Goal: Transaction & Acquisition: Purchase product/service

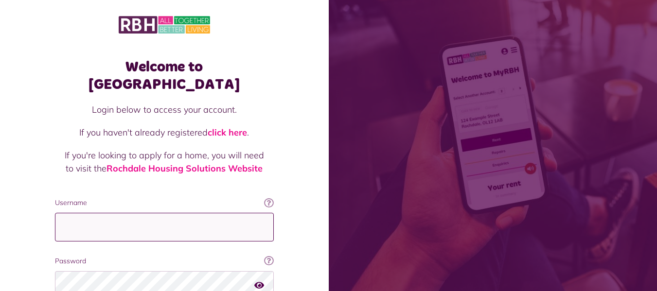
click at [126, 213] on input "Username" at bounding box center [164, 227] width 219 height 29
click at [75, 213] on input "Username" at bounding box center [164, 227] width 219 height 29
type input "**********"
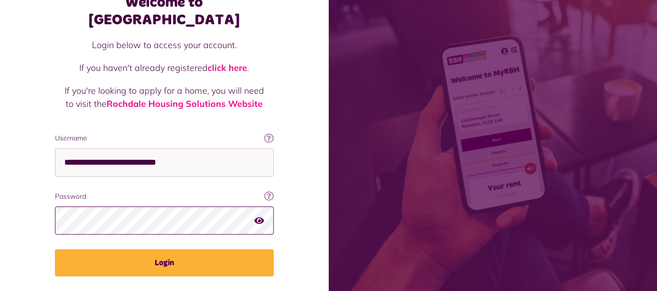
scroll to position [82, 0]
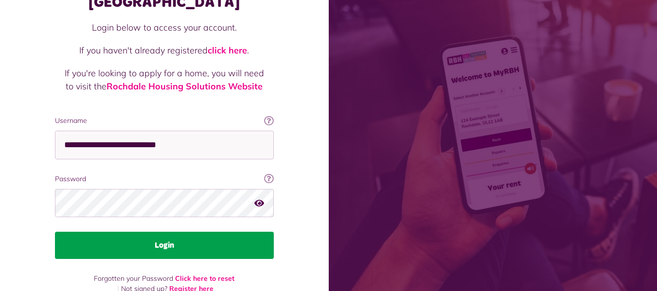
click at [168, 232] on button "Login" at bounding box center [164, 245] width 219 height 27
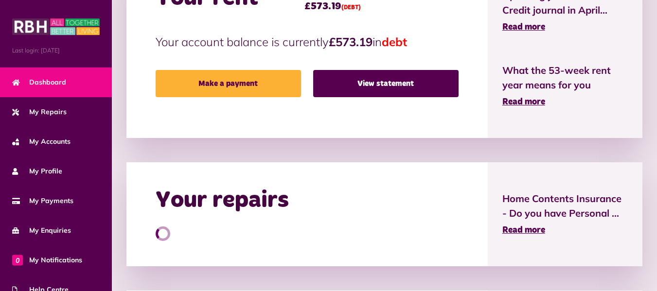
scroll to position [279, 0]
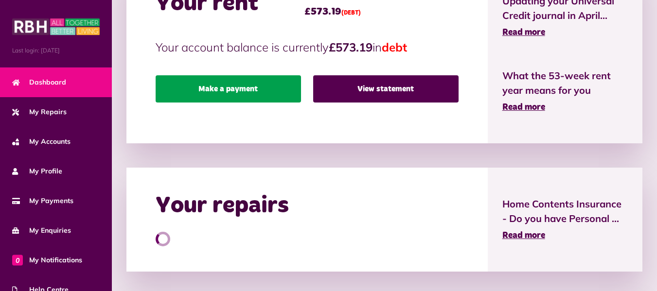
click at [235, 89] on link "Make a payment" at bounding box center [228, 88] width 145 height 27
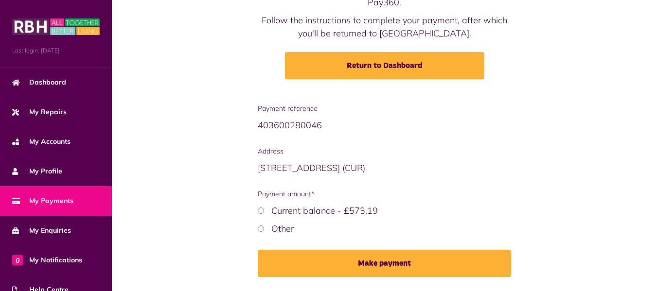
scroll to position [138, 0]
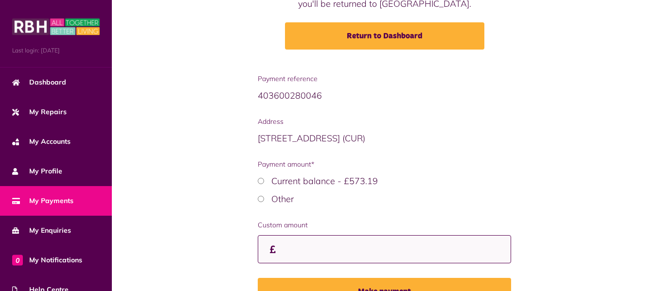
click at [288, 248] on input "Custom amount" at bounding box center [384, 249] width 253 height 29
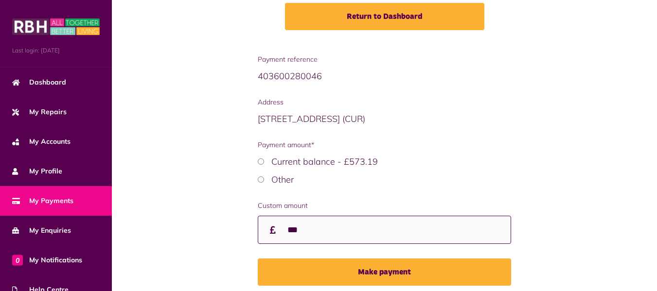
scroll to position [196, 0]
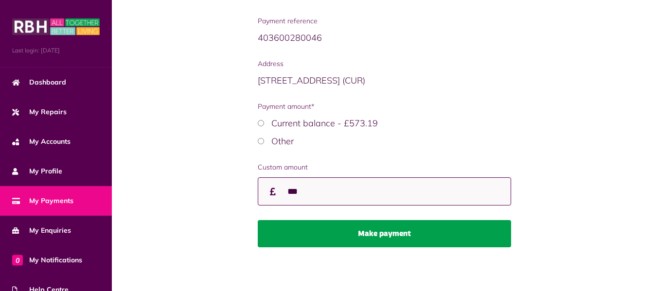
type input "***"
click at [388, 237] on button "Make payment" at bounding box center [384, 233] width 253 height 27
